Goal: Task Accomplishment & Management: Manage account settings

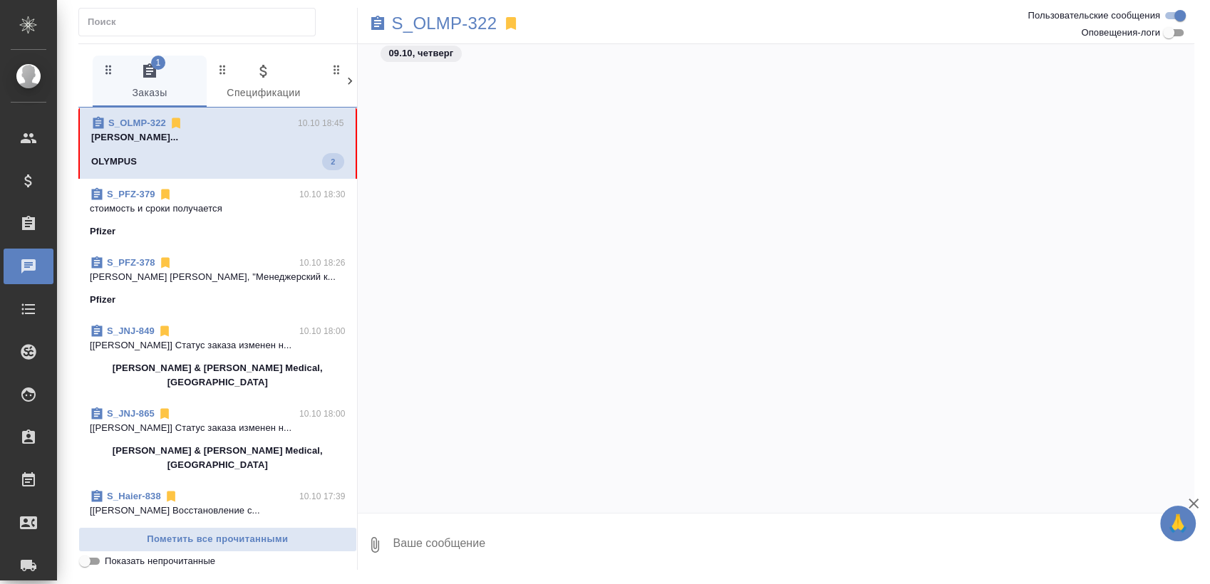
scroll to position [2587, 0]
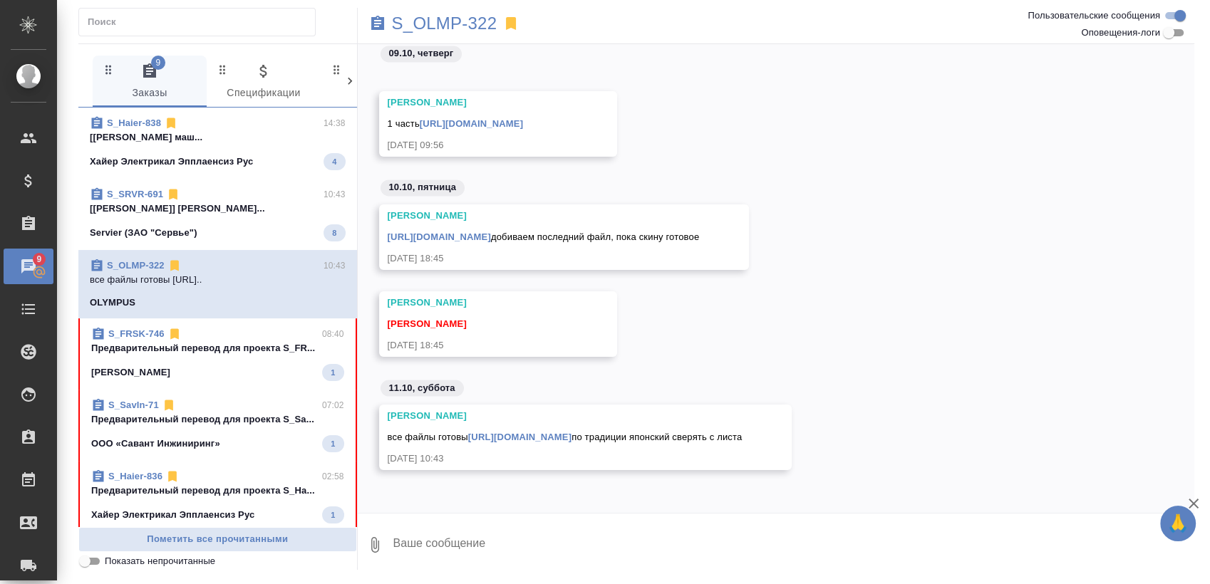
click at [261, 125] on div "S_Haier-838 14:38" at bounding box center [218, 123] width 256 height 14
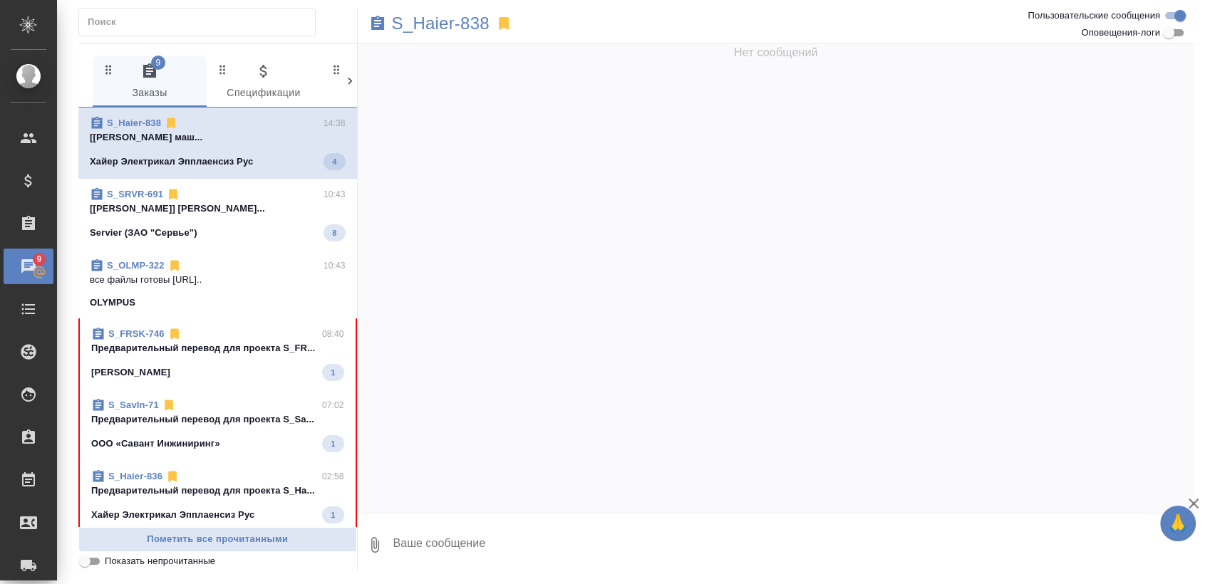
scroll to position [23197, 0]
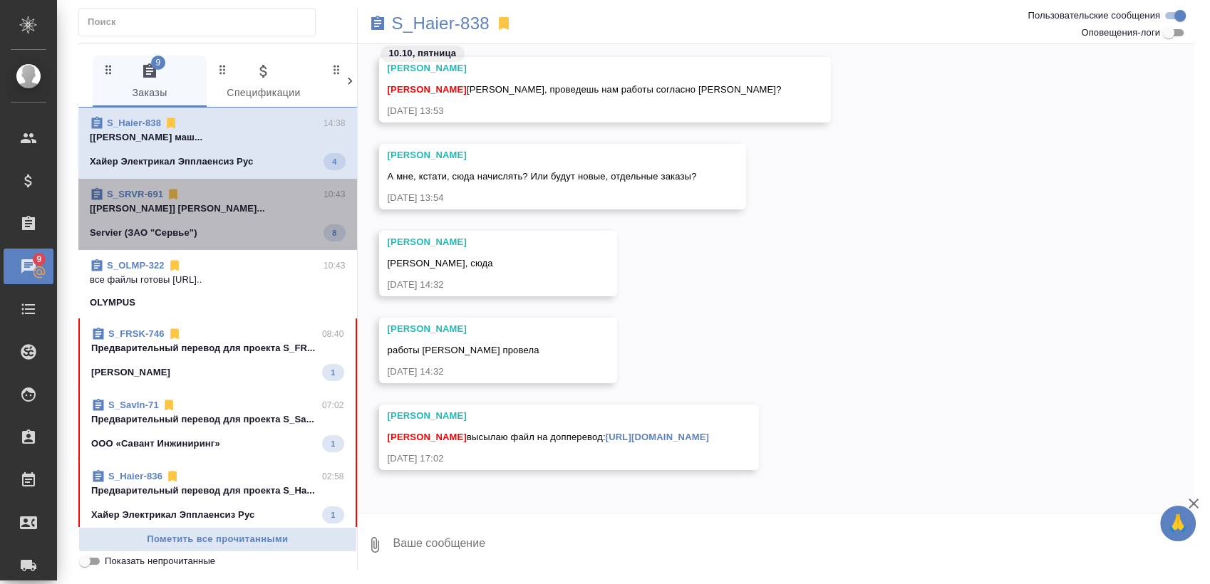
click at [247, 210] on p "[Заборова Александра] Работа Восстановле..." at bounding box center [218, 209] width 256 height 14
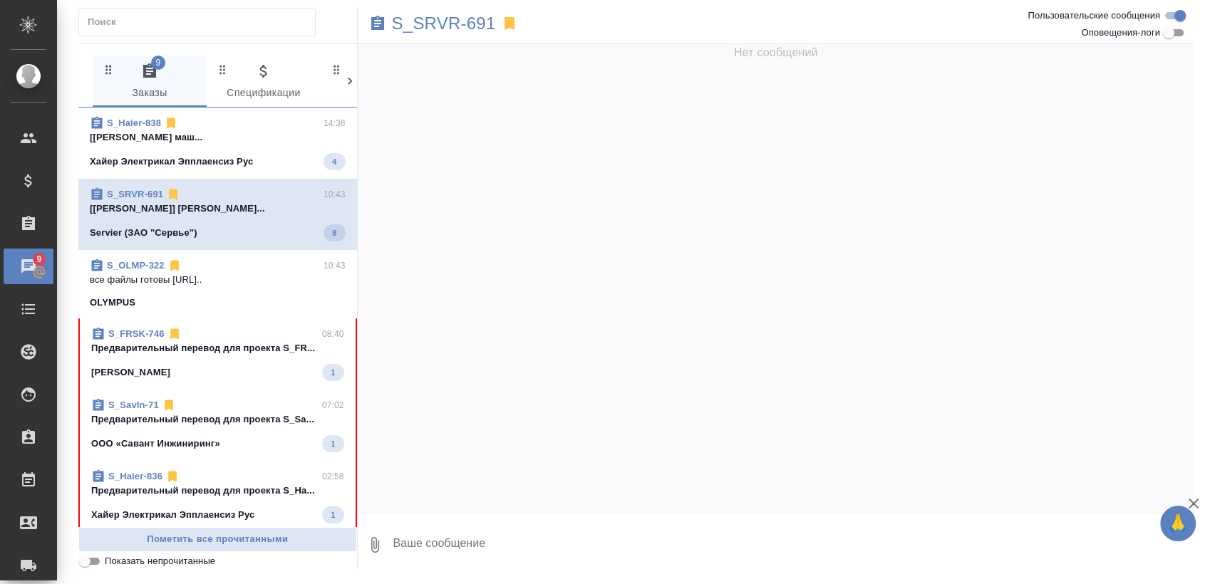
scroll to position [0, 0]
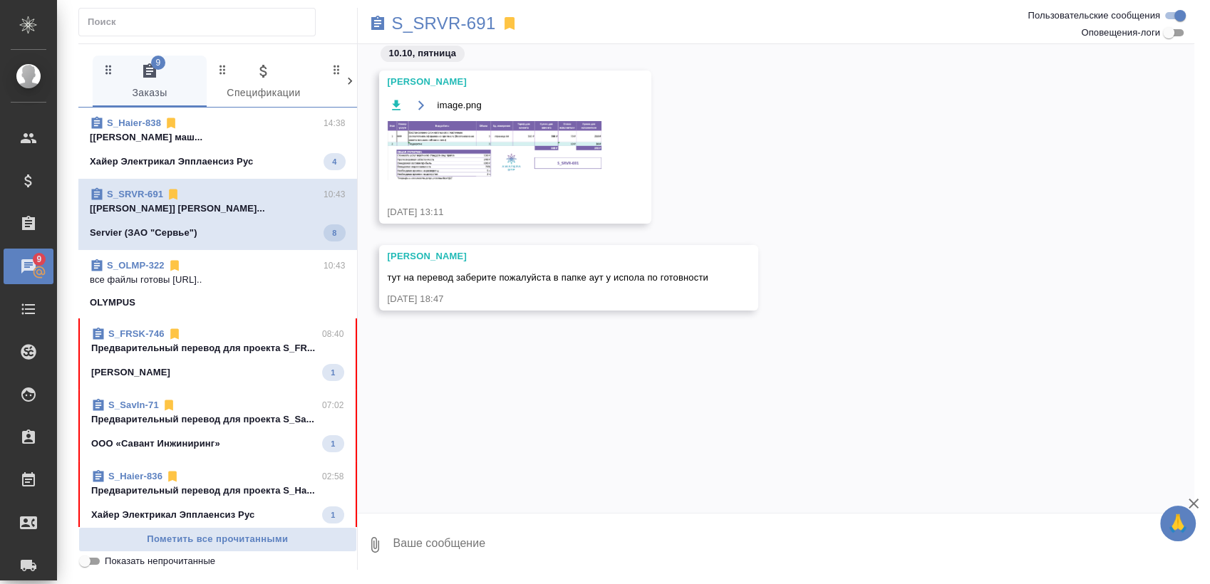
click at [239, 281] on p "все файлы готовы https://drive.awatera.c..." at bounding box center [218, 280] width 256 height 14
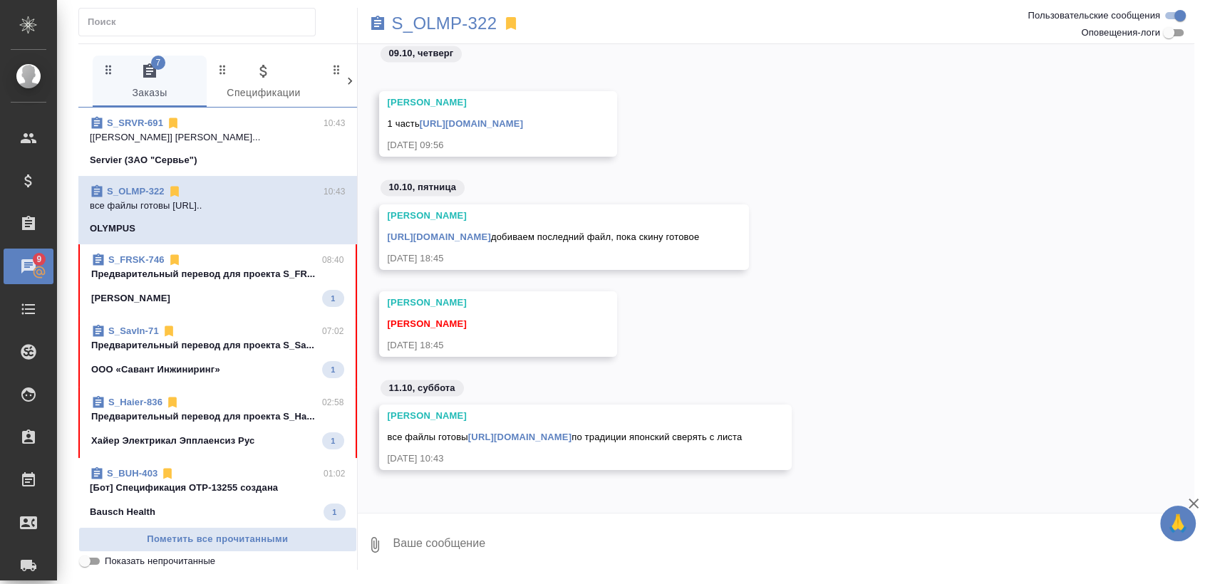
scroll to position [158, 0]
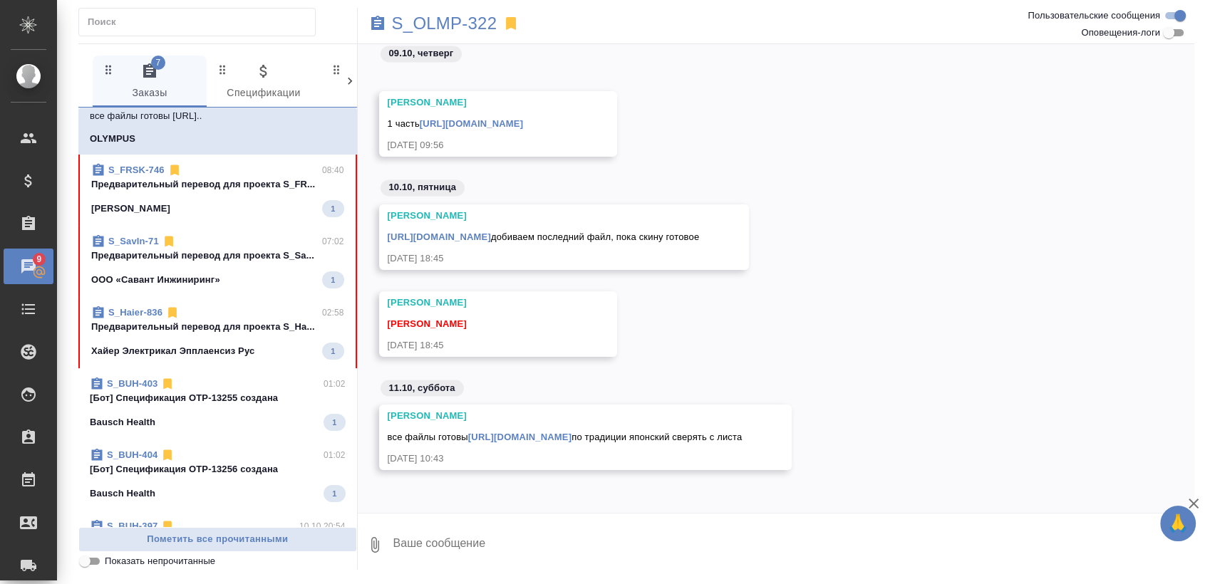
click at [198, 204] on div "Fresenius Kabi 1" at bounding box center [217, 208] width 253 height 17
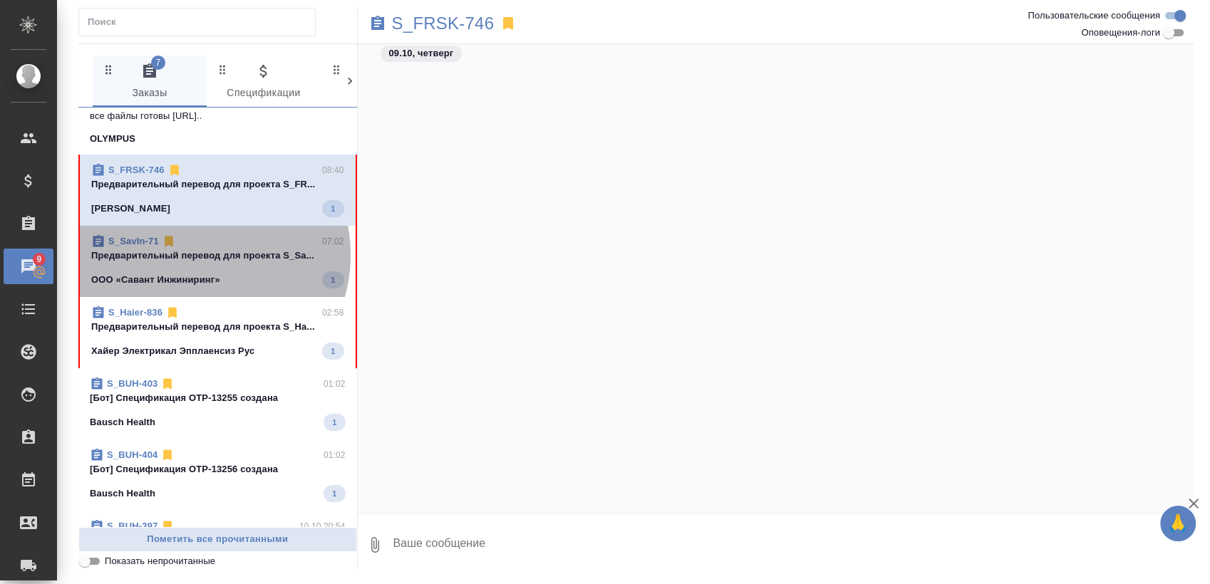
scroll to position [596, 0]
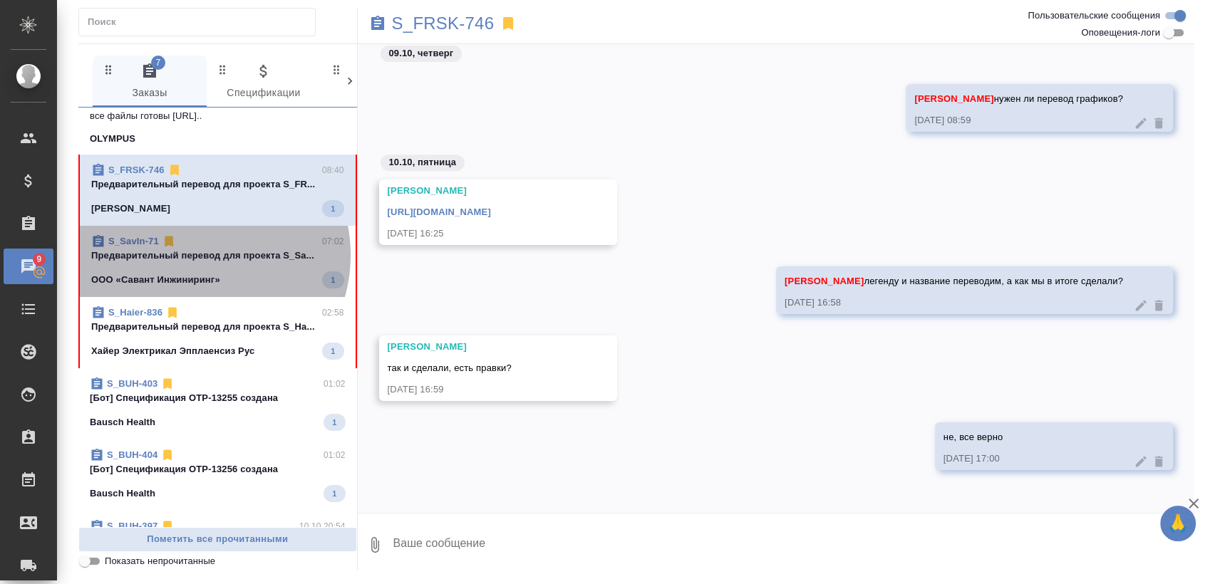
click at [197, 255] on p "Предварительный перевод для проекта S_Sa..." at bounding box center [217, 256] width 253 height 14
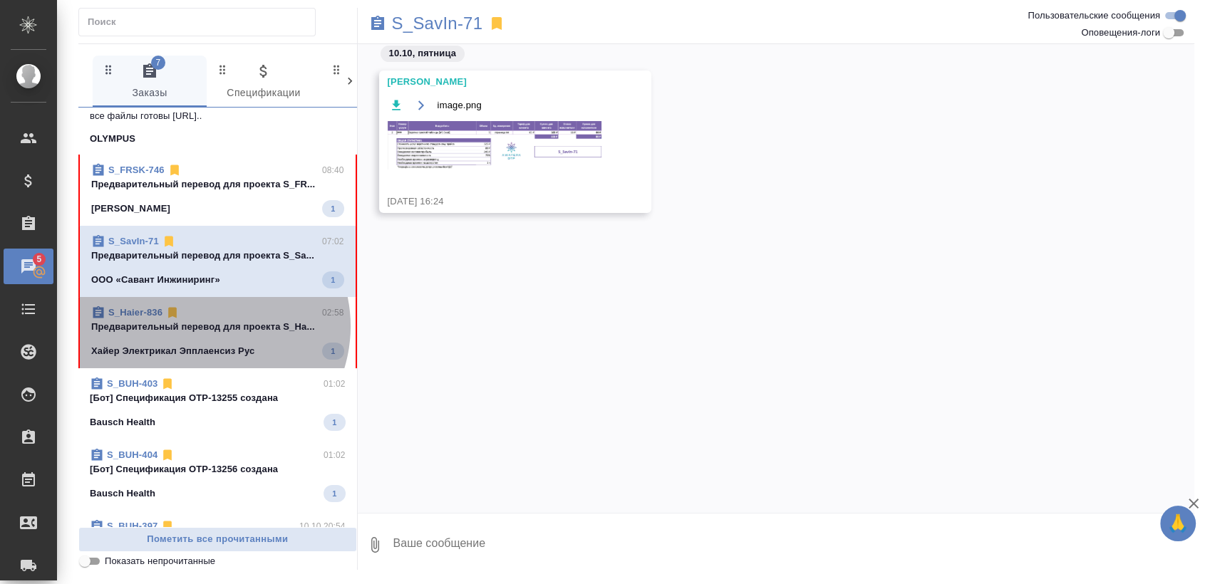
click at [207, 326] on p "Предварительный перевод для проекта S_Ha..." at bounding box center [217, 327] width 253 height 14
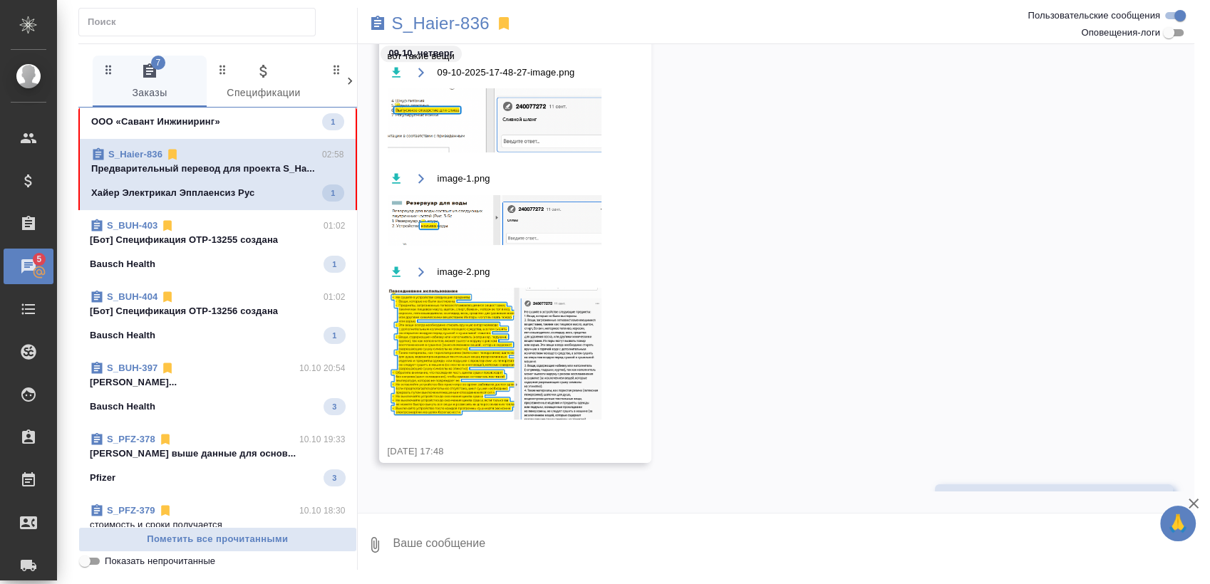
scroll to position [39457, 0]
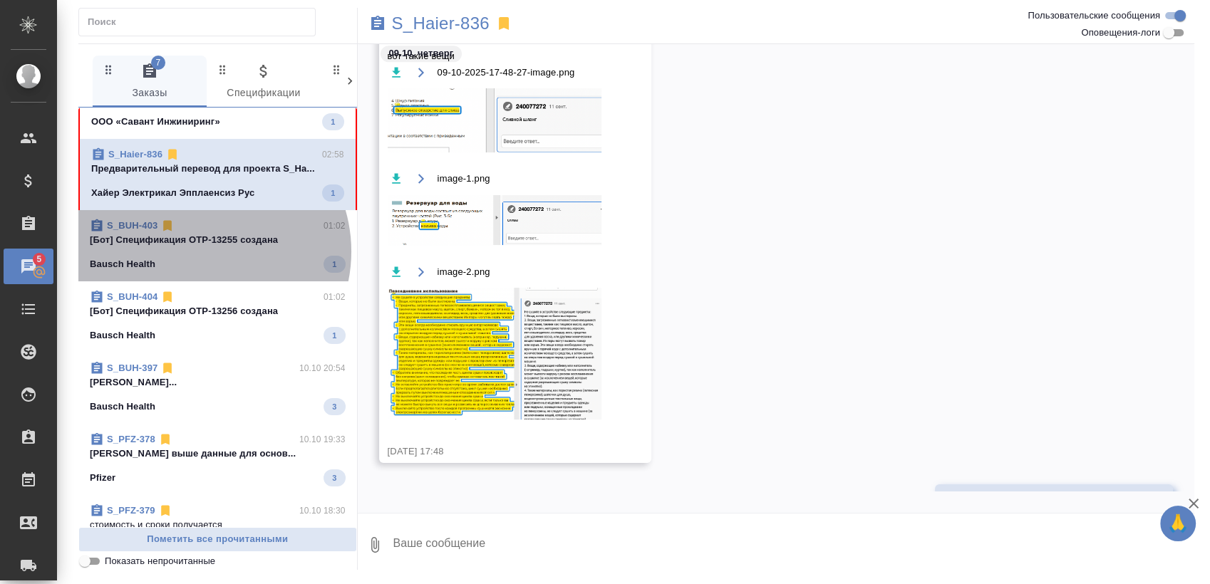
click at [202, 251] on span "S_BUH-403 01:02 [Бот] Спецификация OTP-13255 создана Bausch Health 1" at bounding box center [218, 246] width 256 height 54
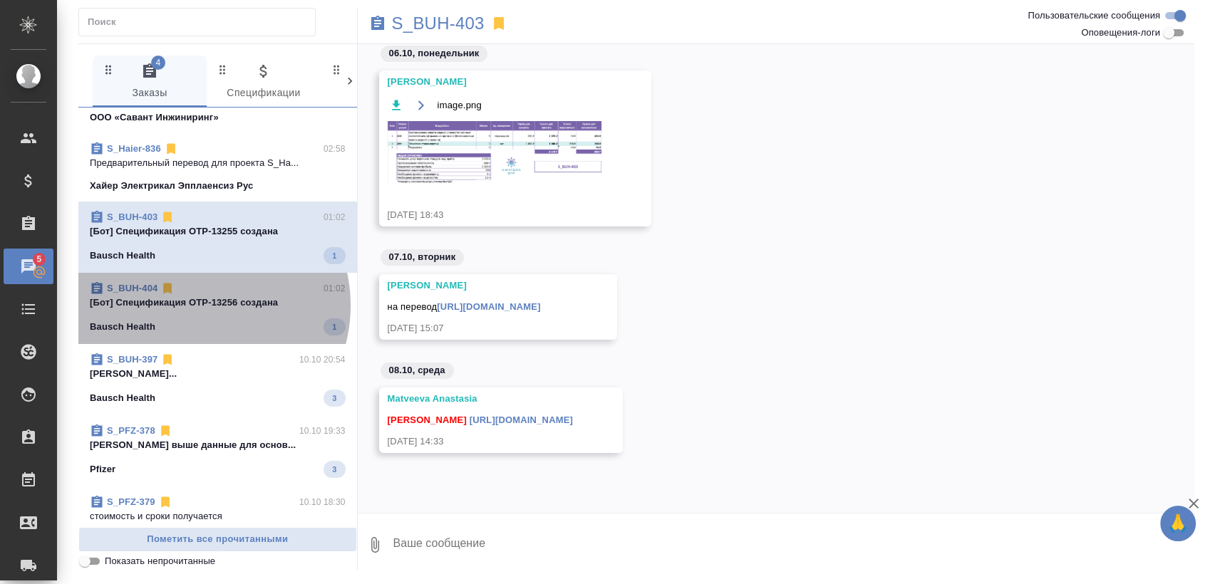
click at [197, 308] on p "[Бот] Спецификация OTP-13256 создана" at bounding box center [218, 303] width 256 height 14
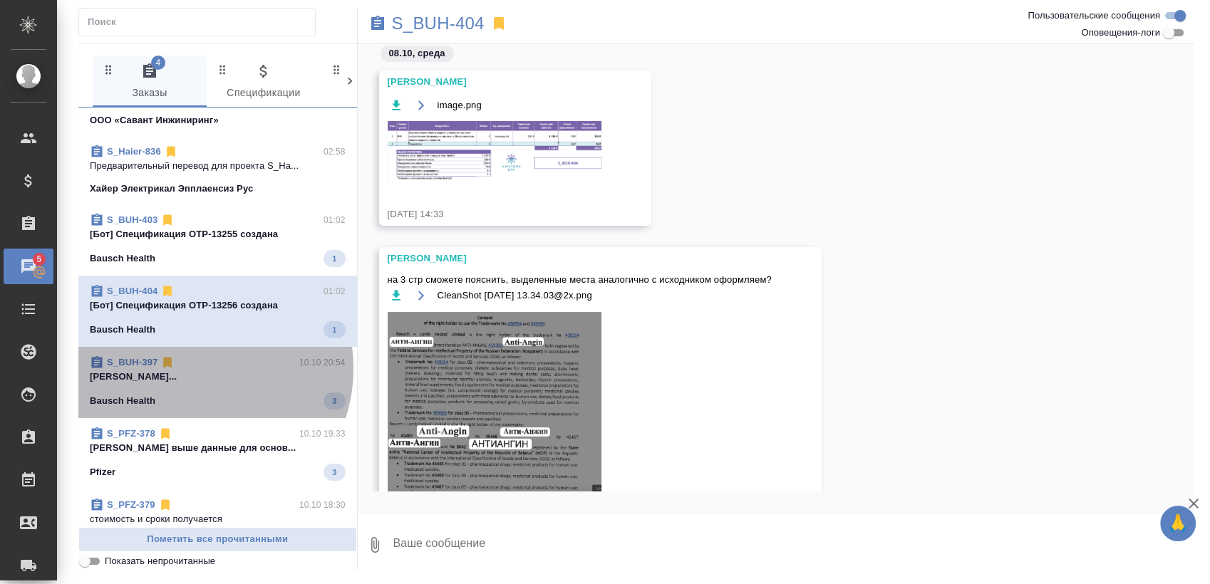
click at [190, 368] on div "S_BUH-397 10.10 20:54" at bounding box center [218, 362] width 256 height 14
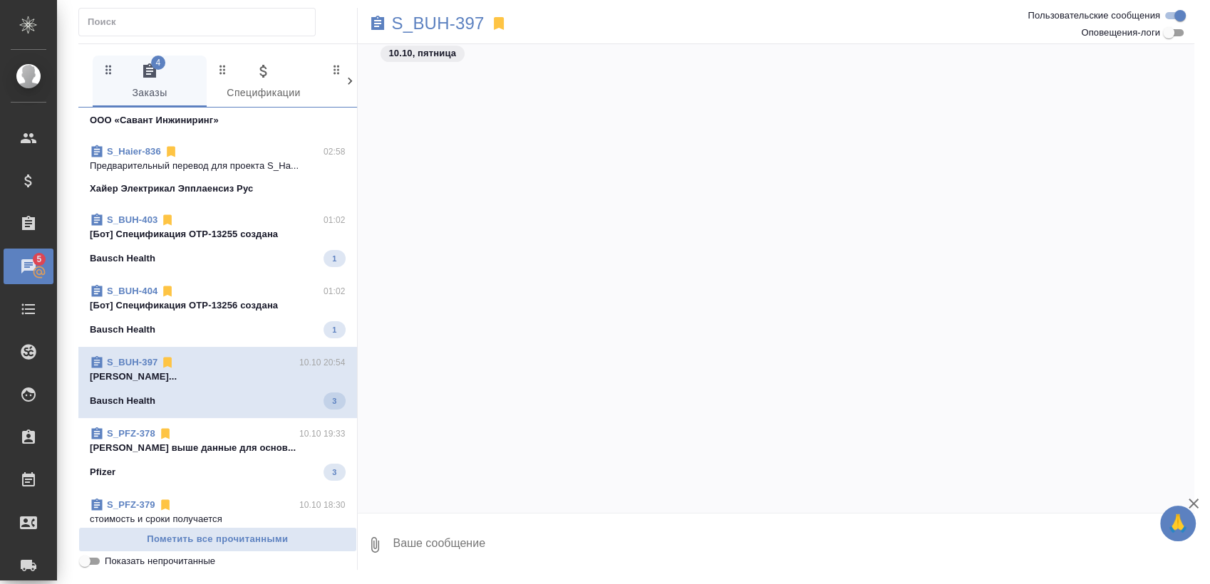
scroll to position [393, 0]
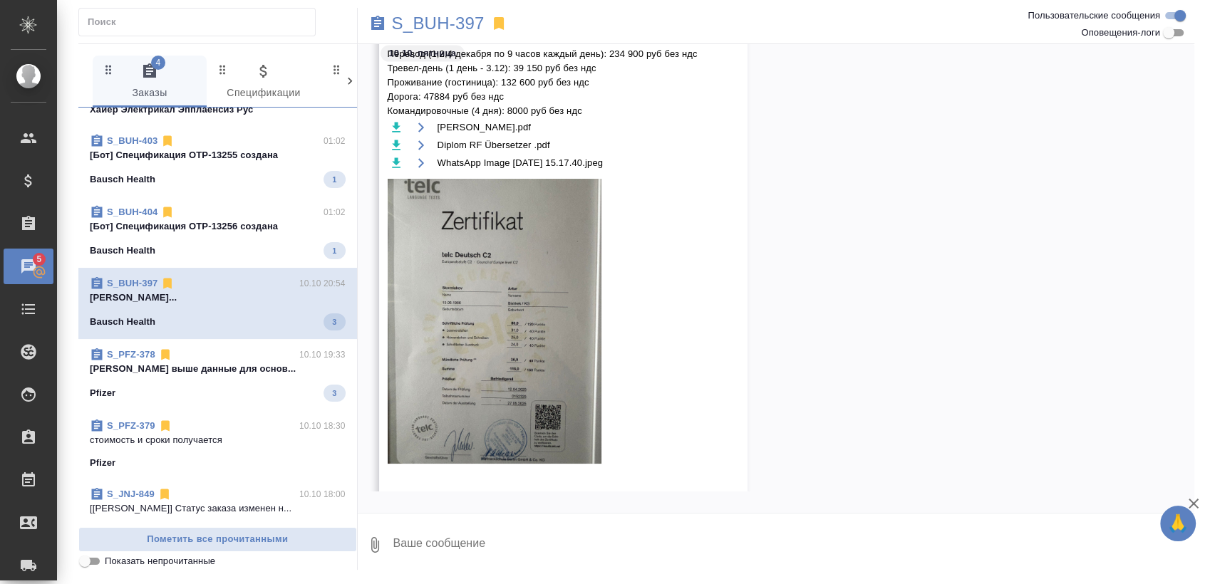
click at [186, 373] on p "Никифорова Валерия выше данные для основ..." at bounding box center [218, 369] width 256 height 14
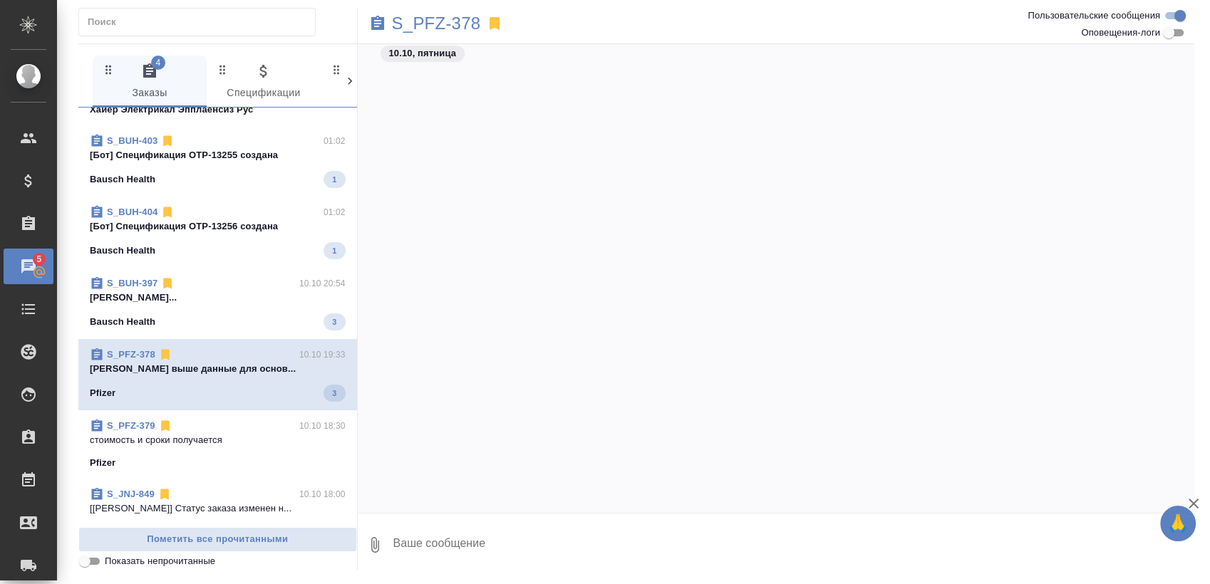
scroll to position [830, 0]
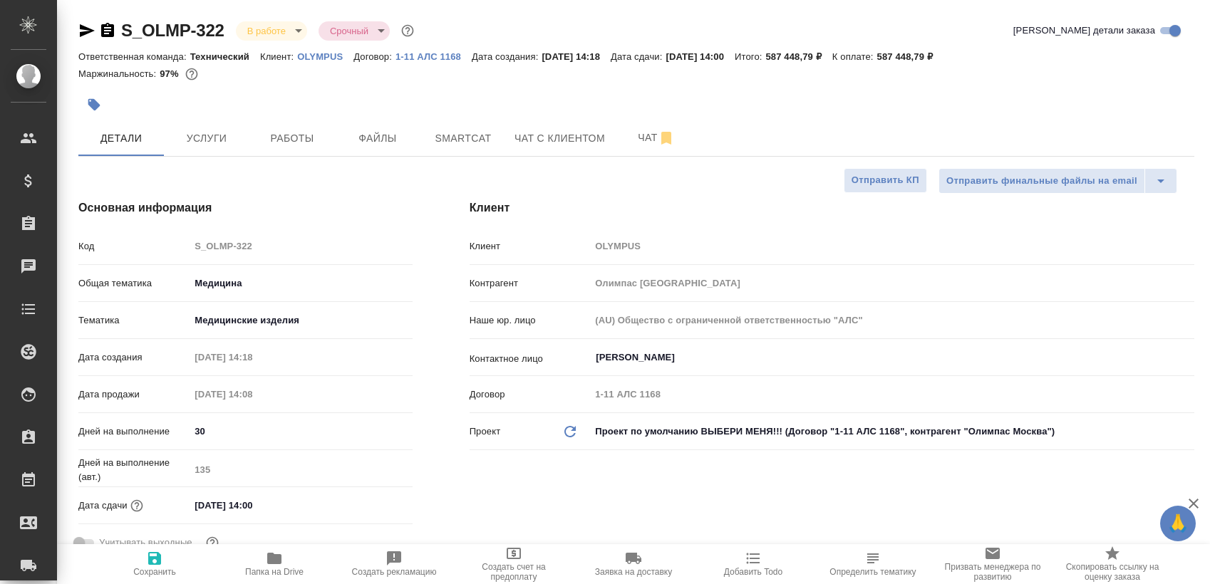
select select "RU"
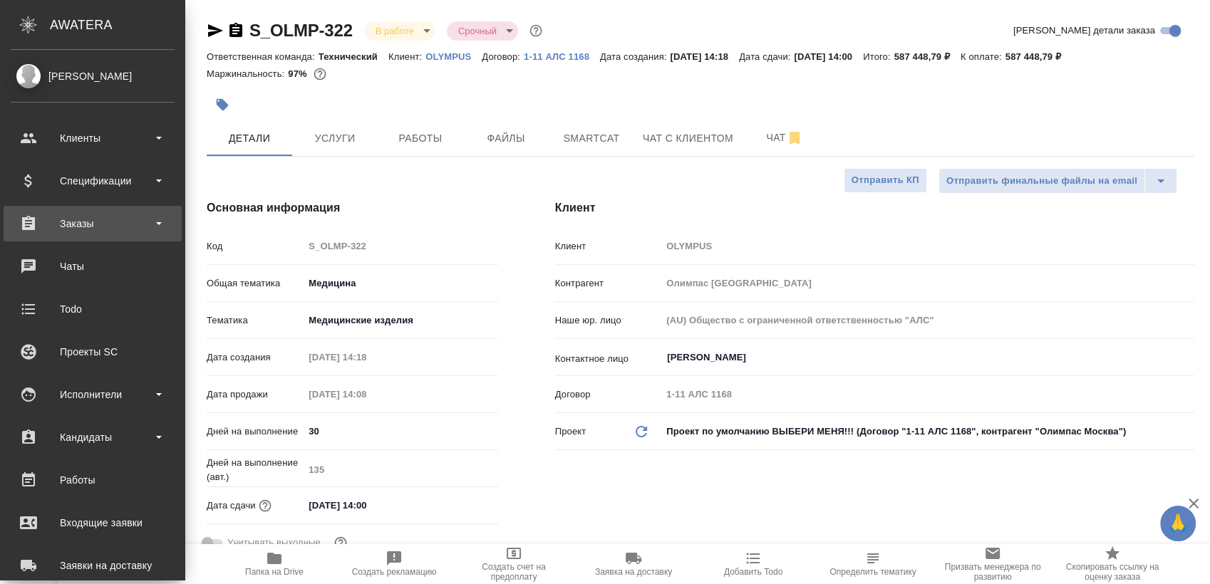
click at [113, 224] on div "Заказы" at bounding box center [93, 223] width 164 height 21
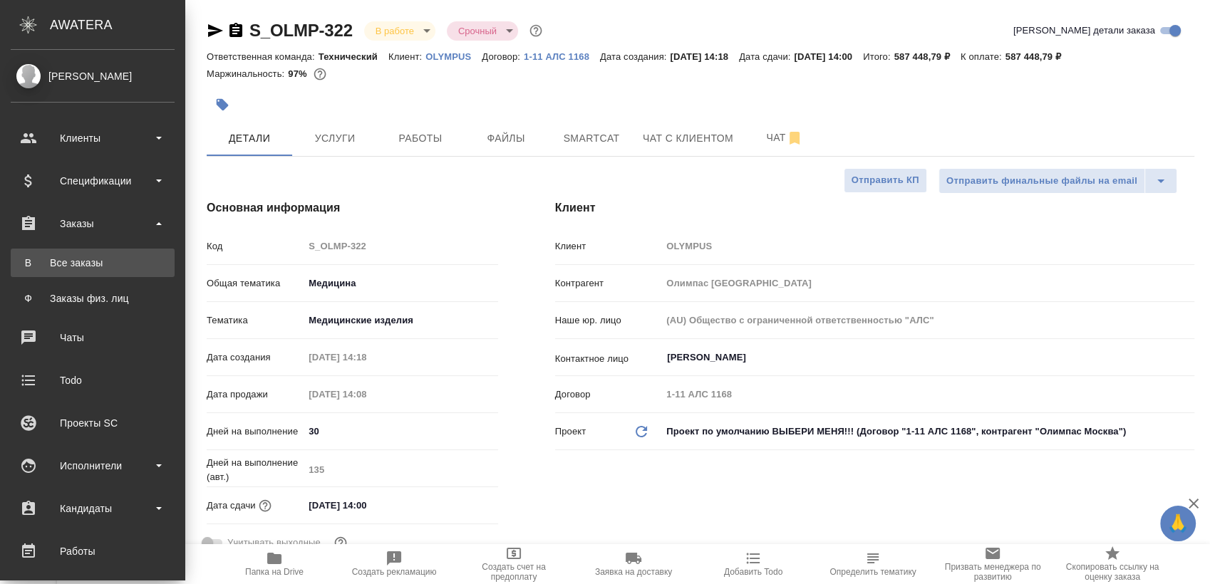
click at [79, 256] on div "Все заказы" at bounding box center [93, 263] width 150 height 14
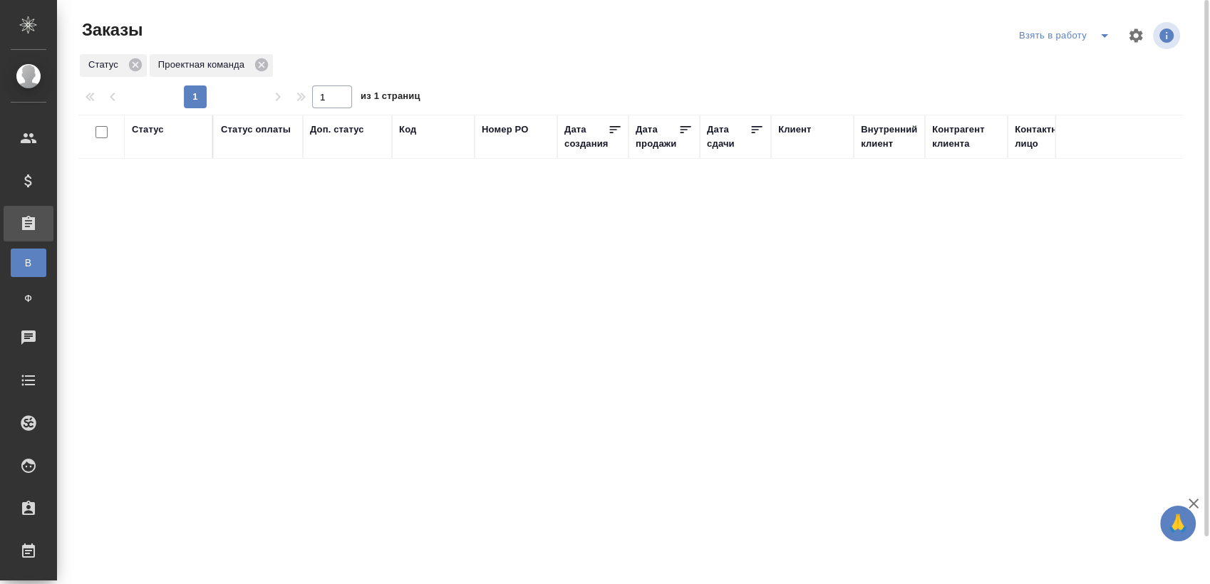
click at [1107, 41] on icon "split button" at bounding box center [1104, 35] width 17 height 17
click at [1053, 61] on li "Мои заказы" at bounding box center [1067, 64] width 120 height 23
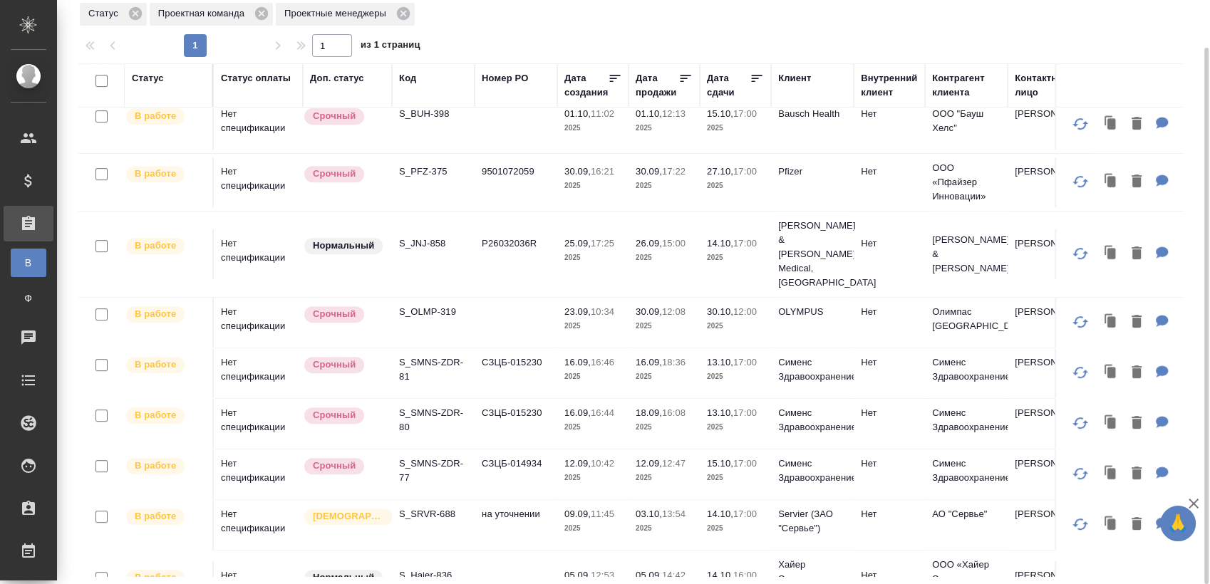
scroll to position [754, 0]
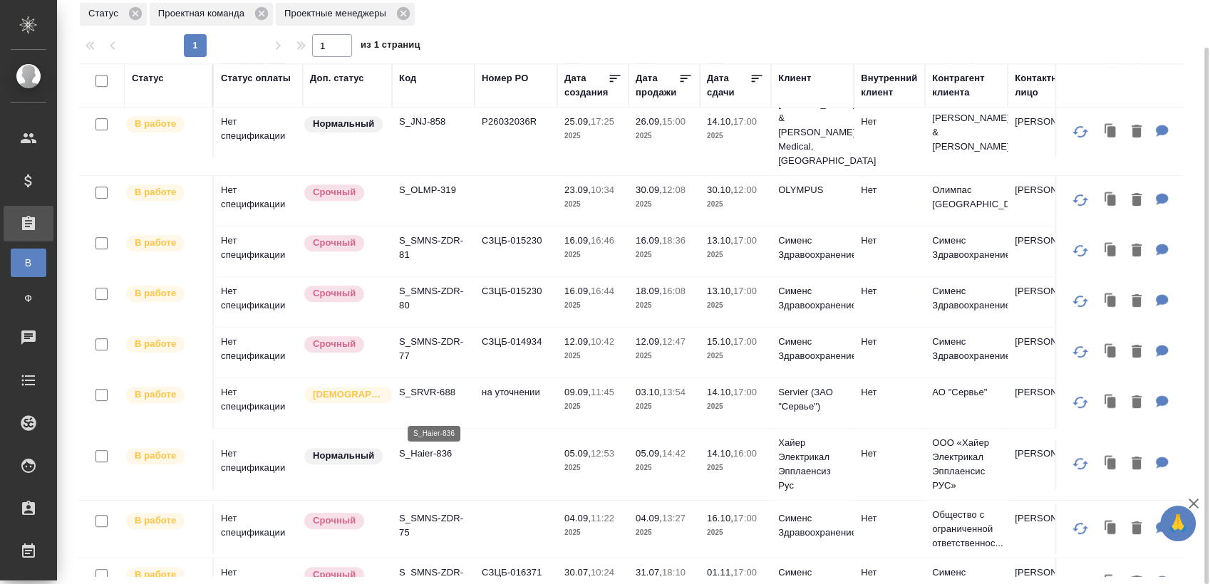
click at [423, 447] on p "S_Haier-836" at bounding box center [433, 454] width 68 height 14
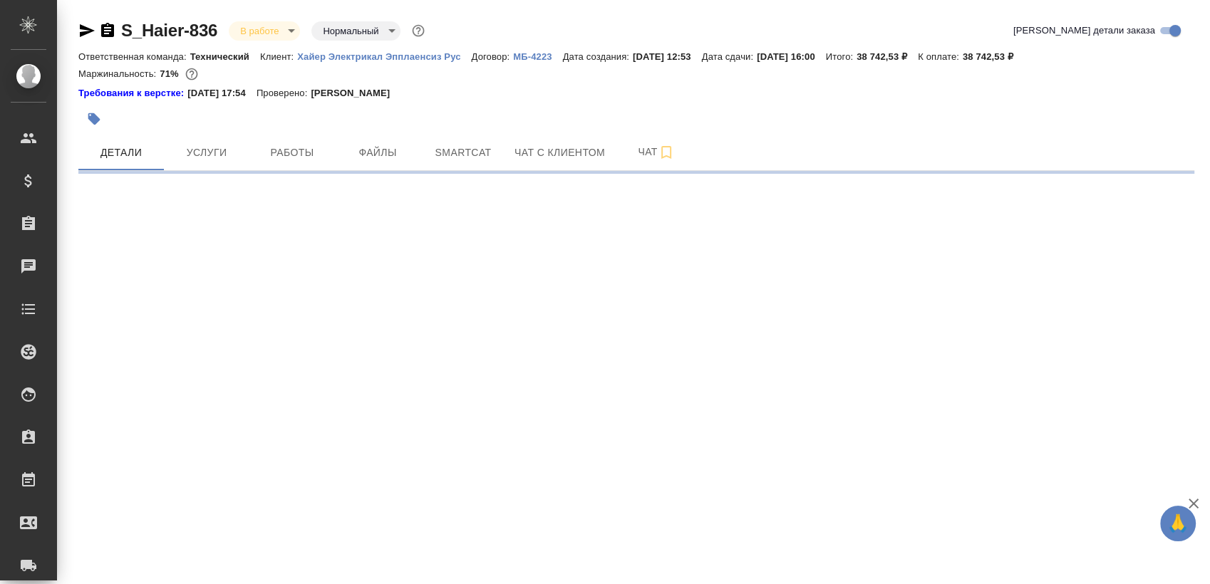
select select "RU"
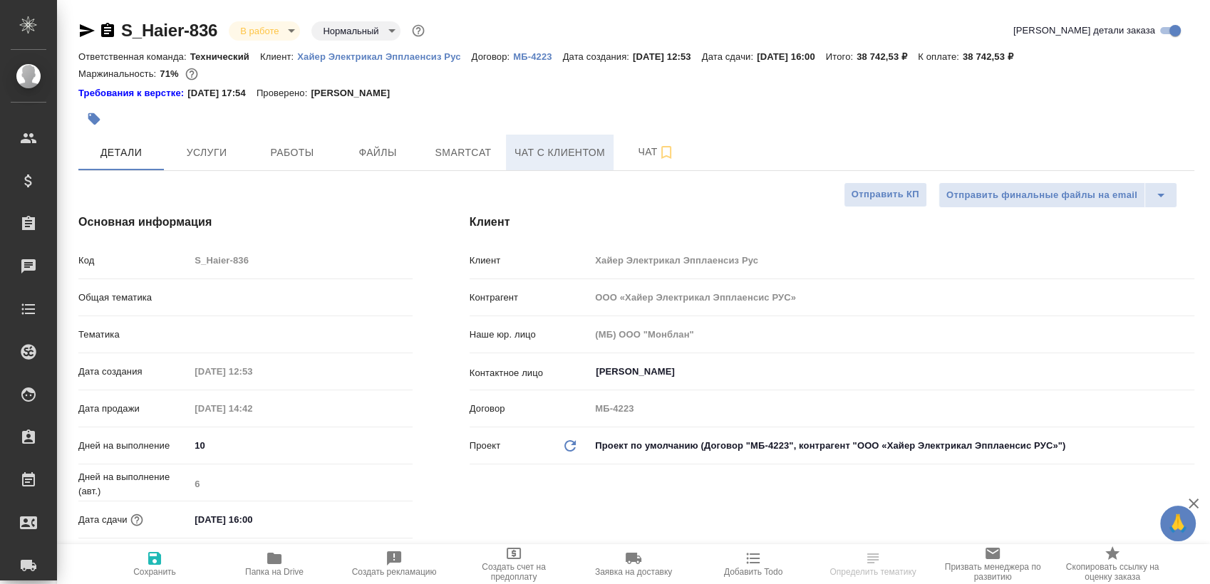
type textarea "x"
click at [612, 156] on button "Чат с клиентом" at bounding box center [560, 153] width 108 height 36
type textarea "x"
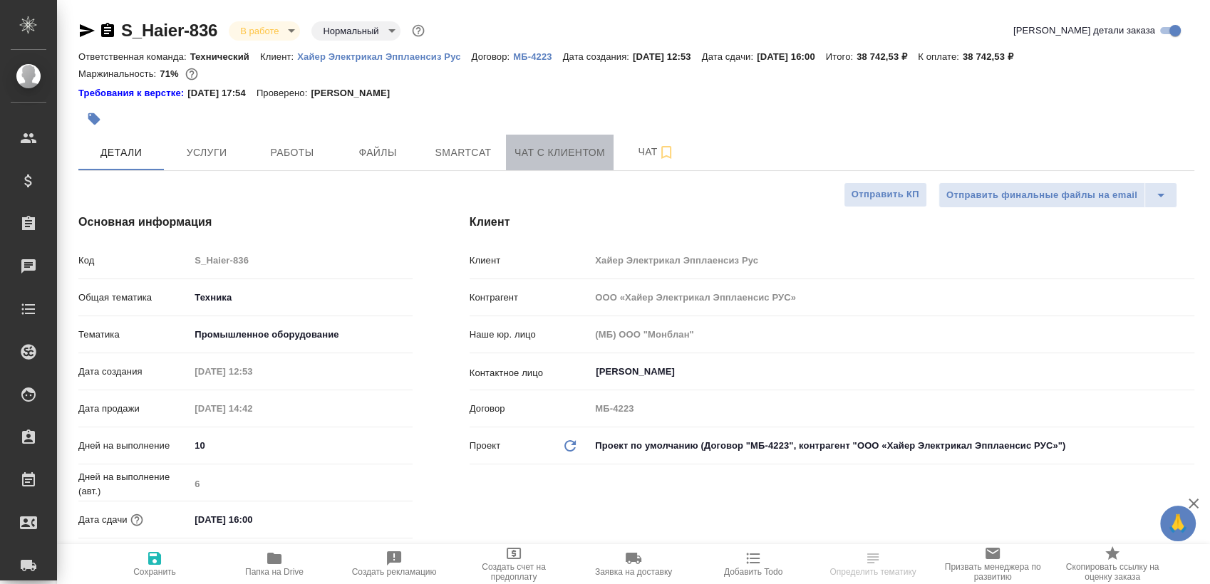
type textarea "x"
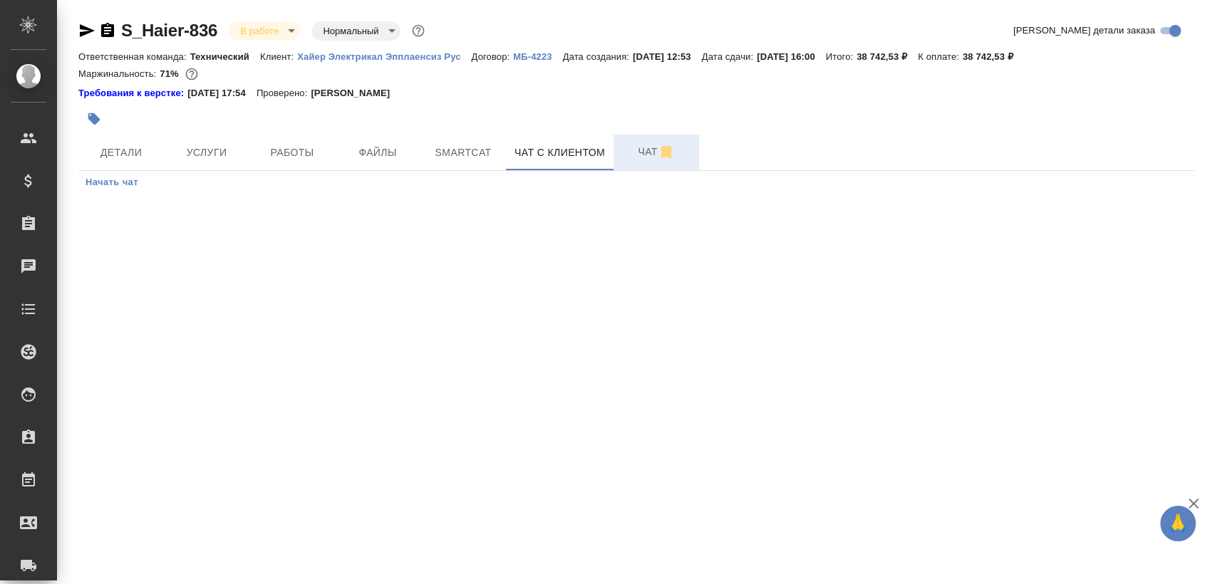
click at [633, 156] on span "Чат" at bounding box center [656, 152] width 68 height 18
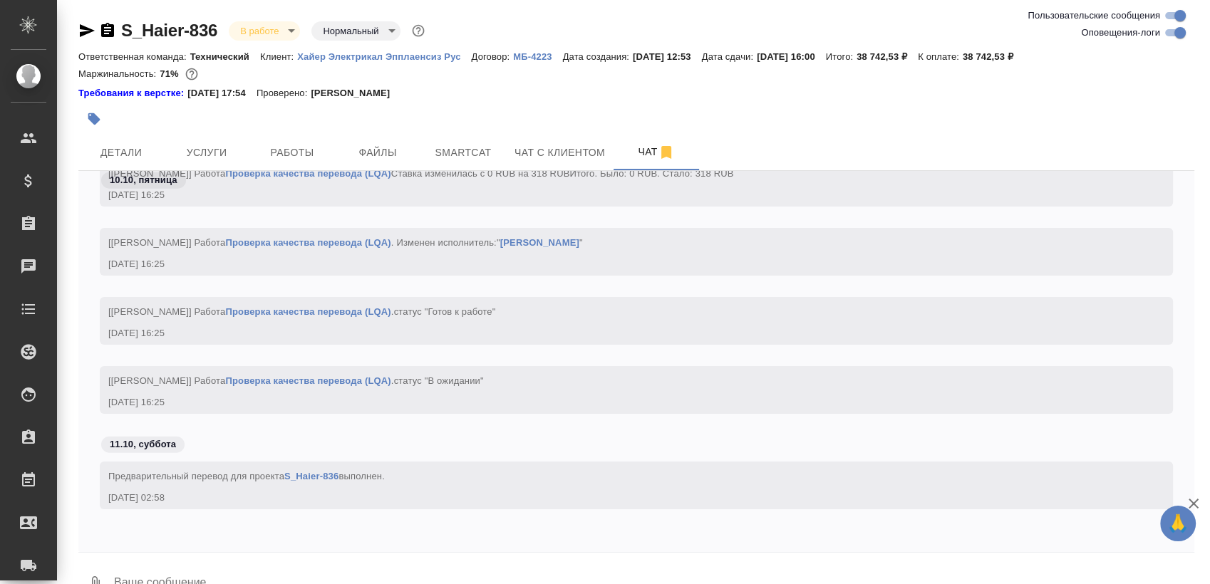
click at [1171, 35] on input "Оповещения-логи" at bounding box center [1179, 32] width 51 height 17
checkbox input "false"
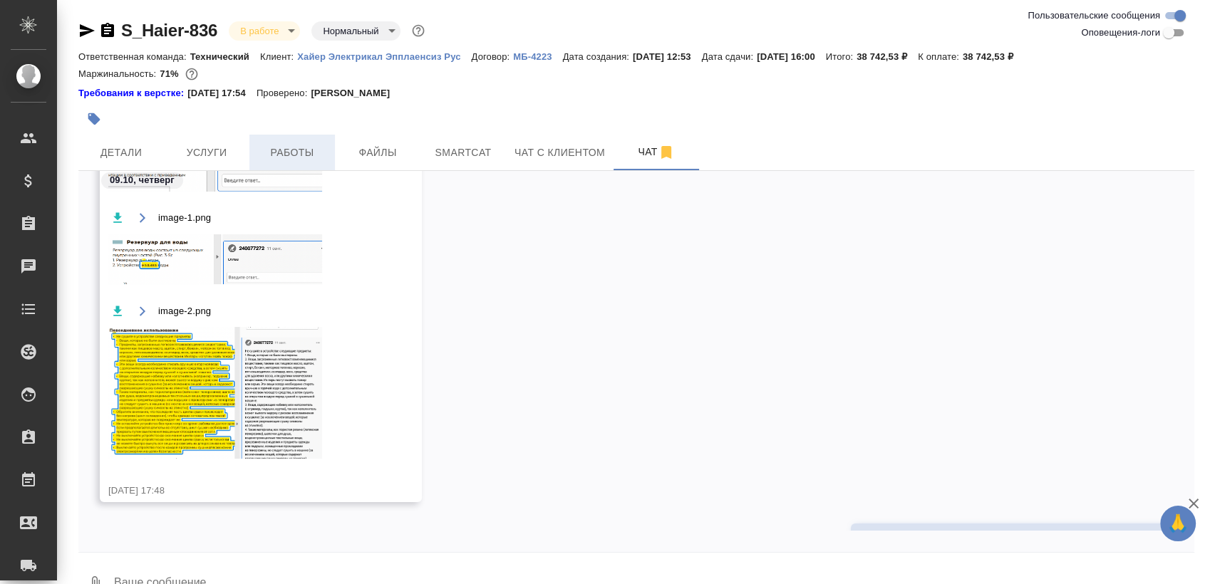
click at [298, 144] on span "Работы" at bounding box center [292, 153] width 68 height 18
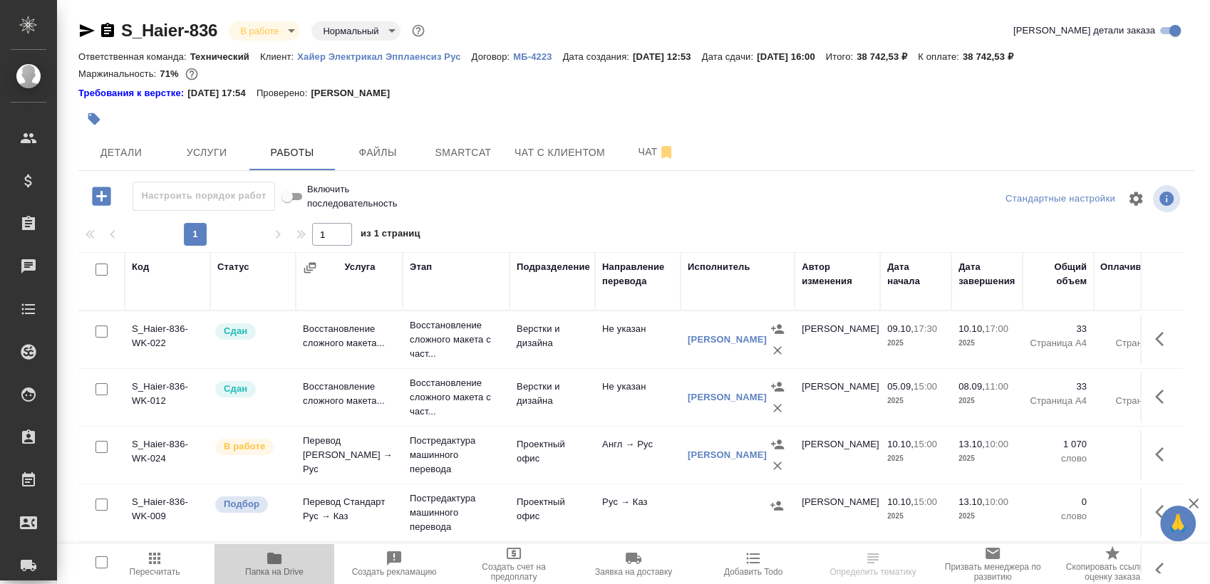
click at [259, 561] on span "Папка на Drive" at bounding box center [274, 563] width 103 height 27
click at [615, 145] on button "Чат" at bounding box center [655, 153] width 85 height 36
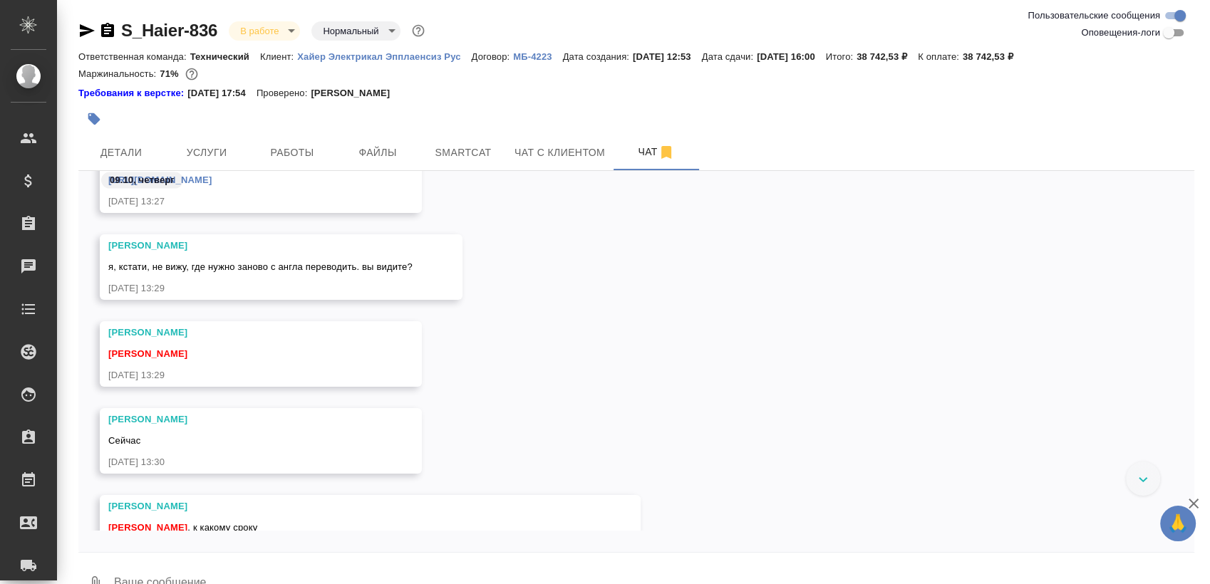
scroll to position [2847, 0]
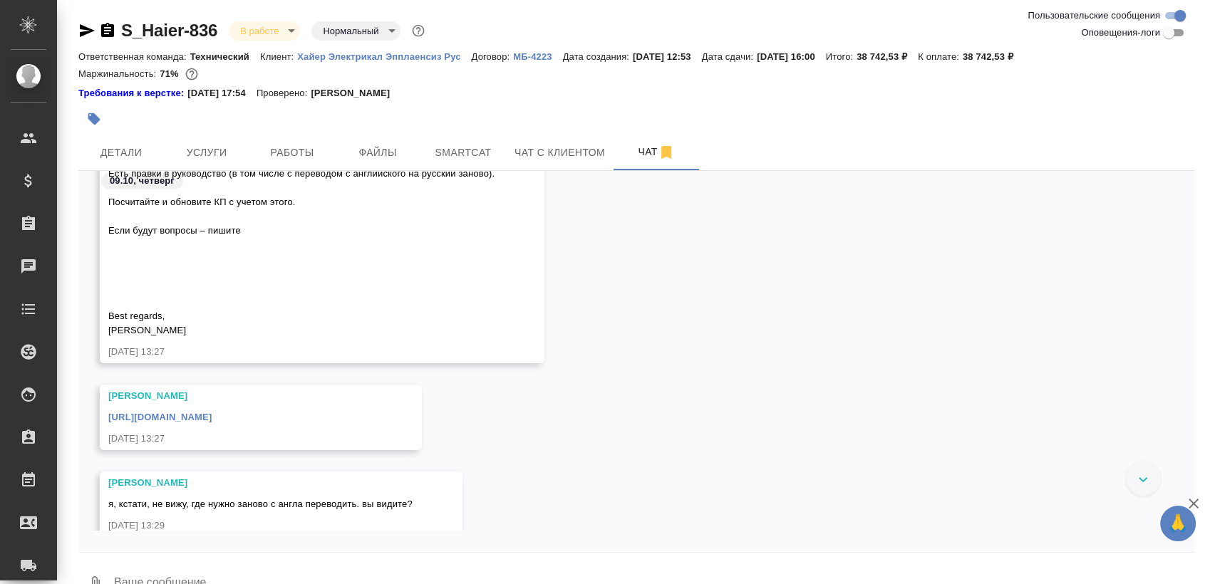
click at [212, 418] on link "[URL][DOMAIN_NAME]" at bounding box center [159, 417] width 103 height 11
click at [450, 150] on span "Smartcat" at bounding box center [463, 153] width 68 height 18
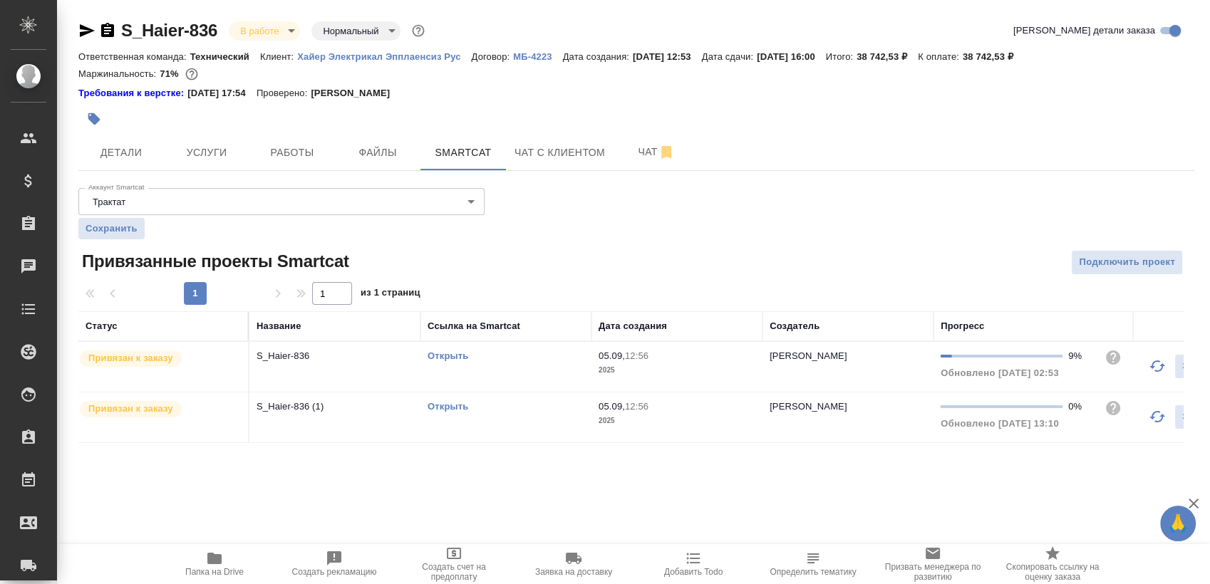
click at [444, 353] on link "Открыть" at bounding box center [447, 355] width 41 height 11
click at [103, 30] on div at bounding box center [97, 30] width 38 height 17
click at [103, 30] on icon "button" at bounding box center [107, 30] width 13 height 14
